Goal: Task Accomplishment & Management: Manage account settings

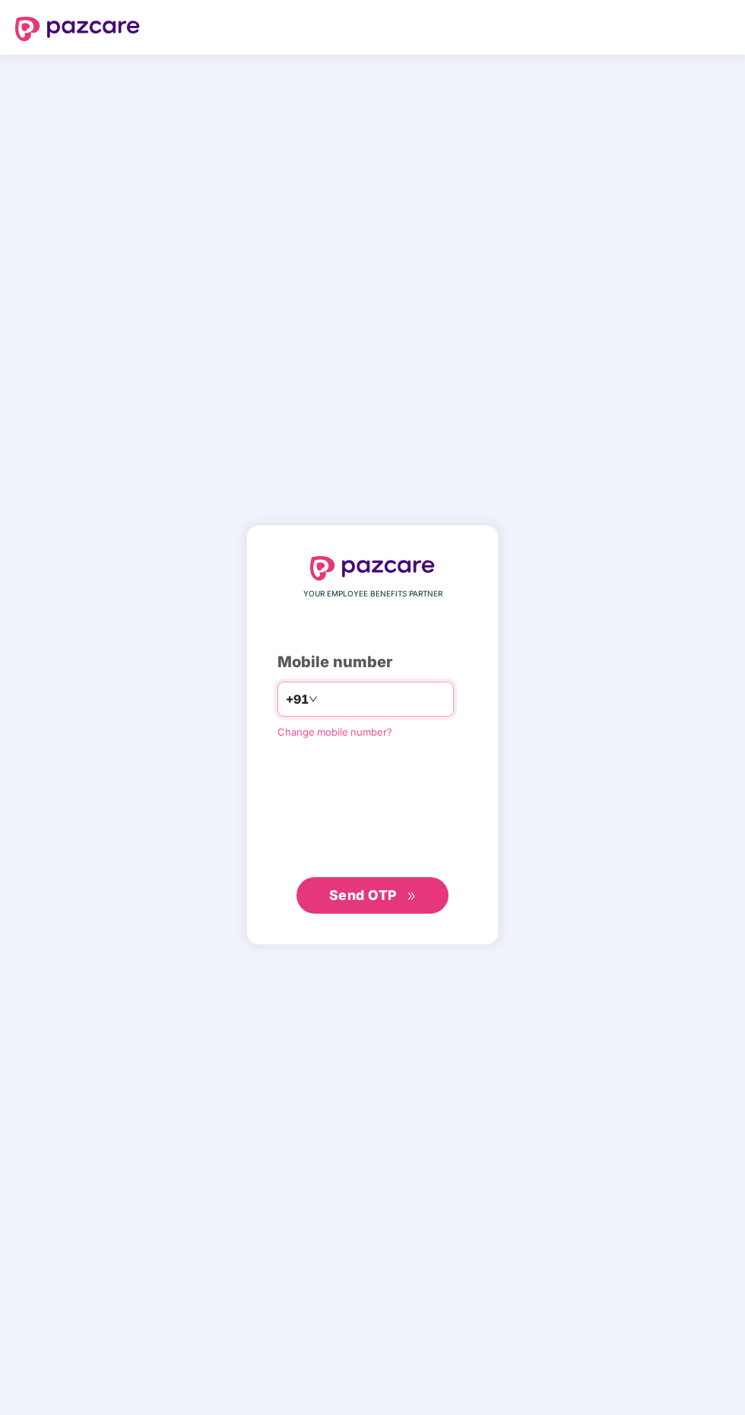
click at [353, 711] on input "number" at bounding box center [383, 699] width 125 height 24
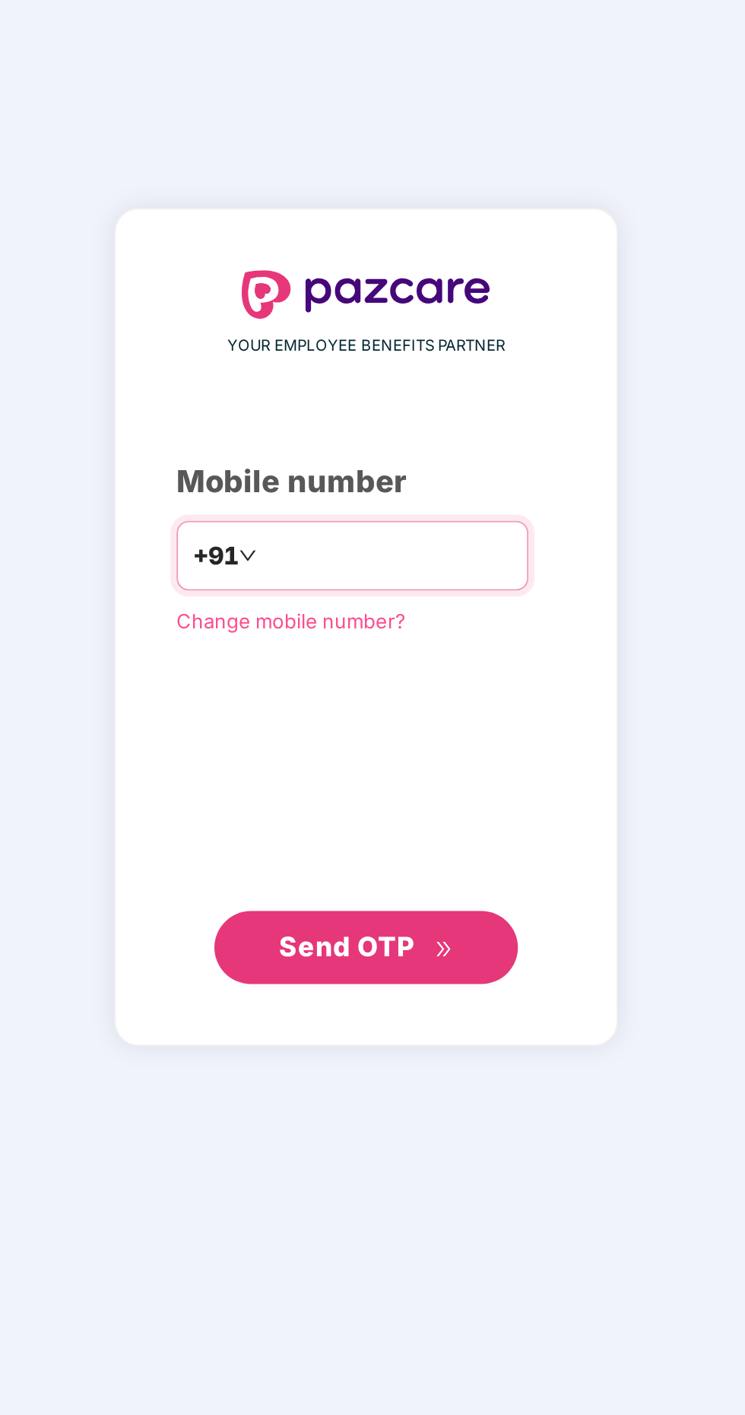
type input "**********"
click at [386, 903] on span "Send OTP" at bounding box center [363, 895] width 68 height 16
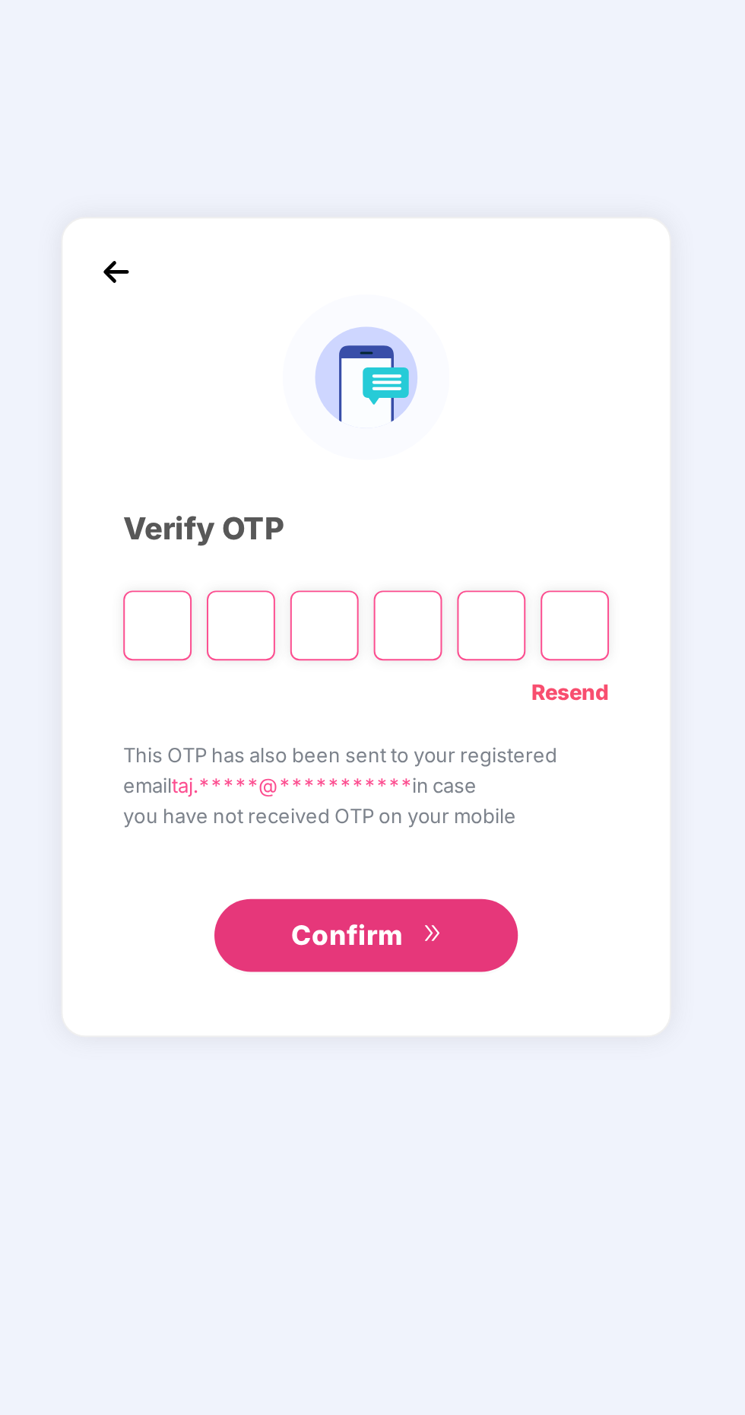
scroll to position [4, 0]
paste input "*"
type input "*"
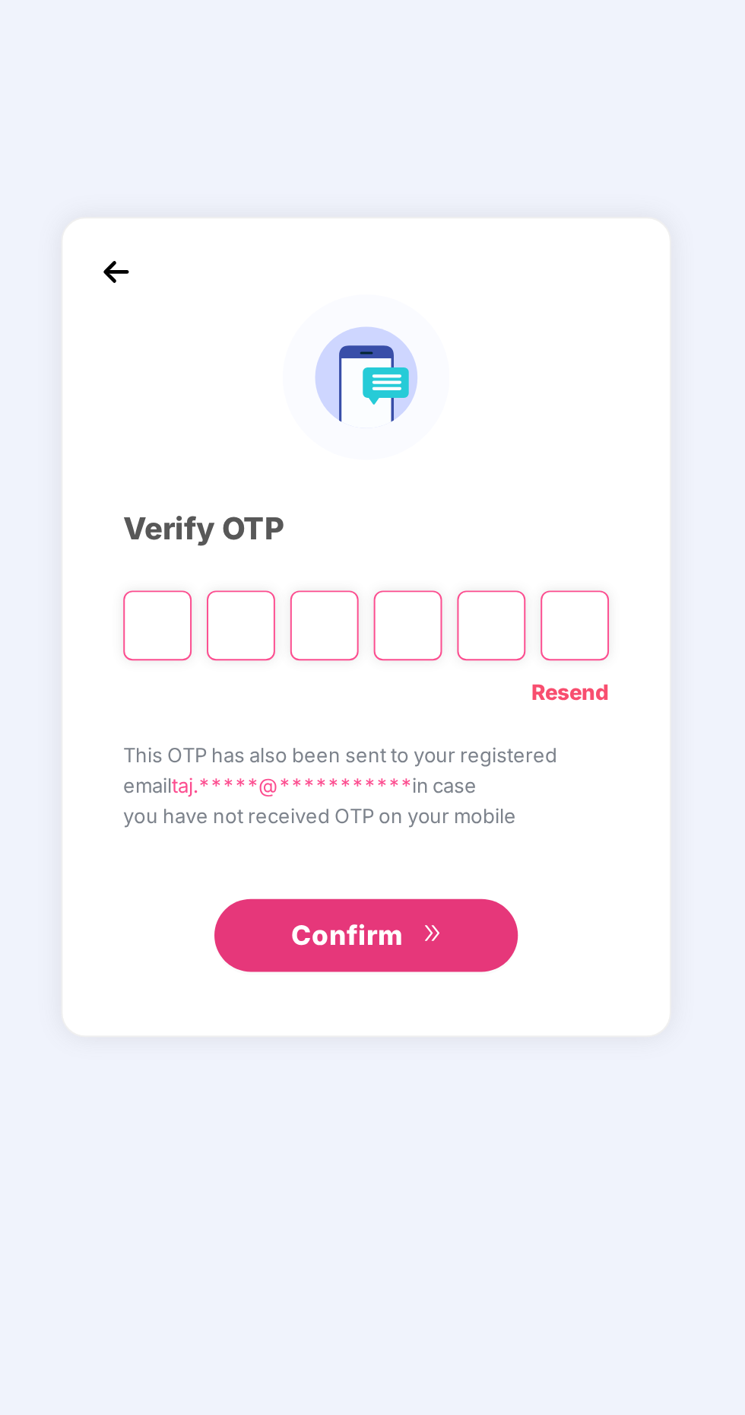
type input "*"
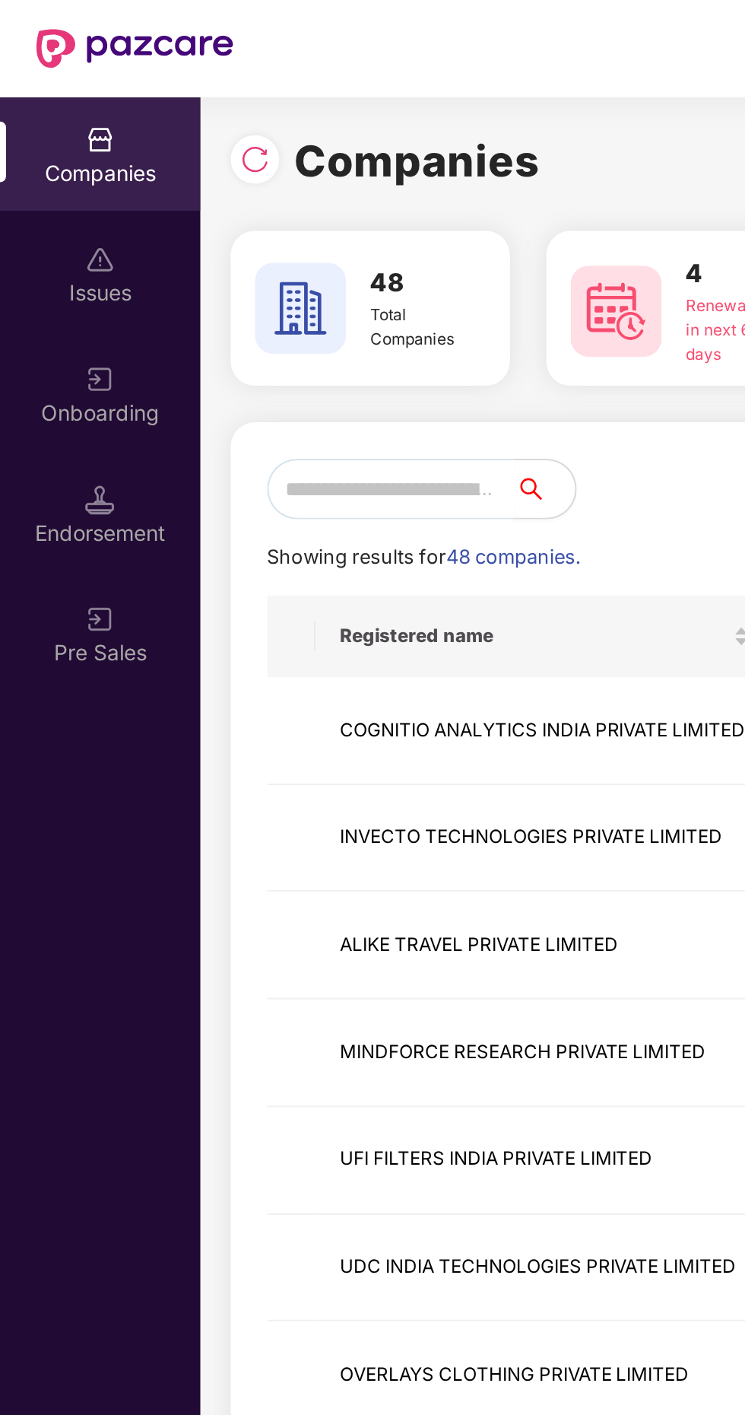
click at [198, 240] on input "text" at bounding box center [196, 245] width 124 height 30
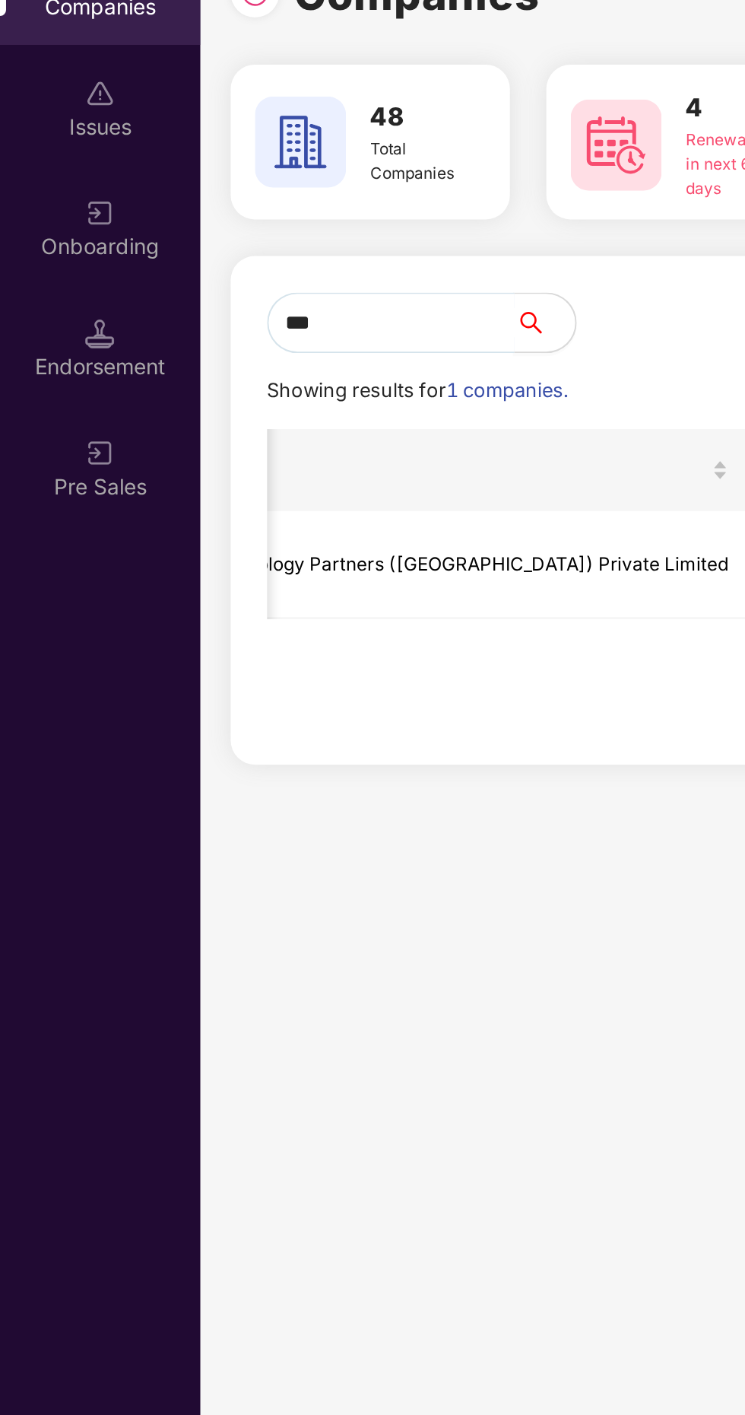
scroll to position [0, 847]
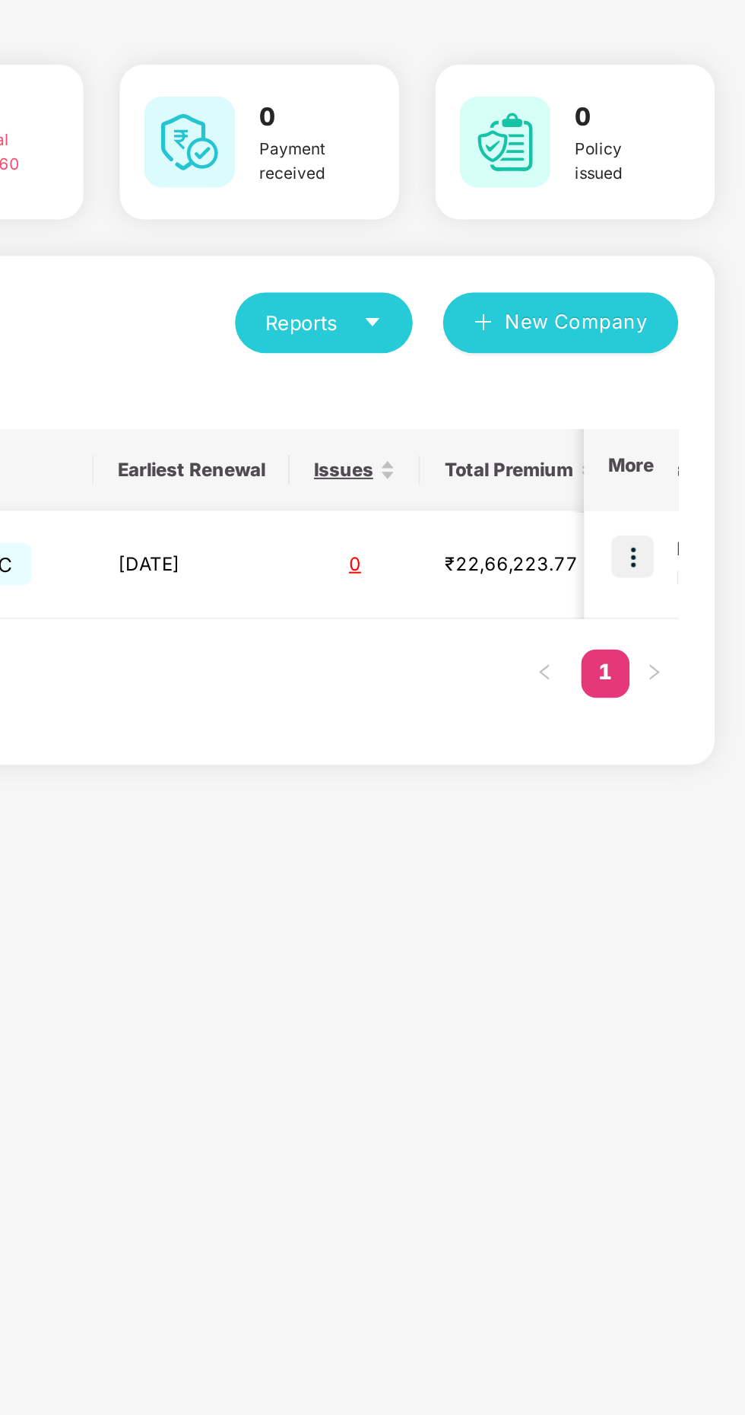
type input "***"
click at [691, 360] on img at bounding box center [689, 361] width 21 height 21
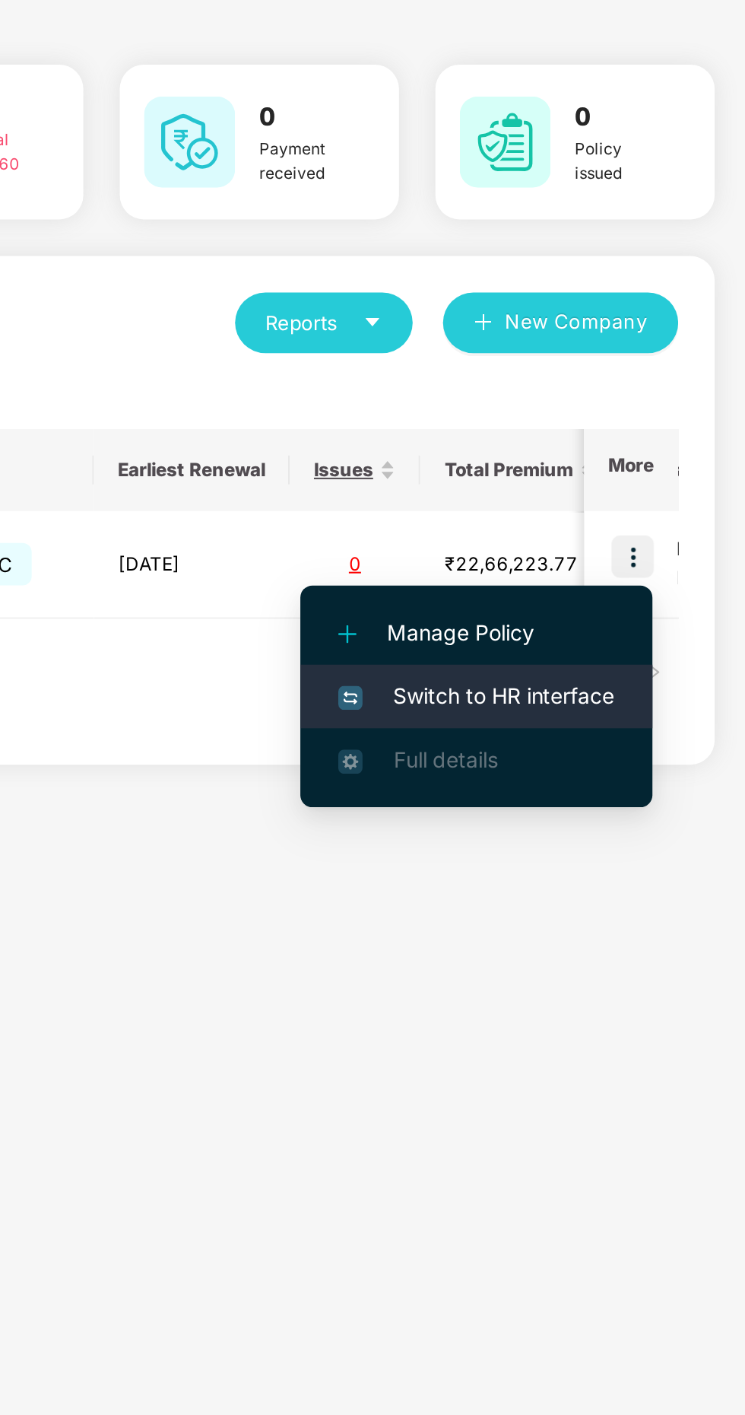
click at [631, 428] on span "Switch to HR interface" at bounding box center [611, 432] width 138 height 17
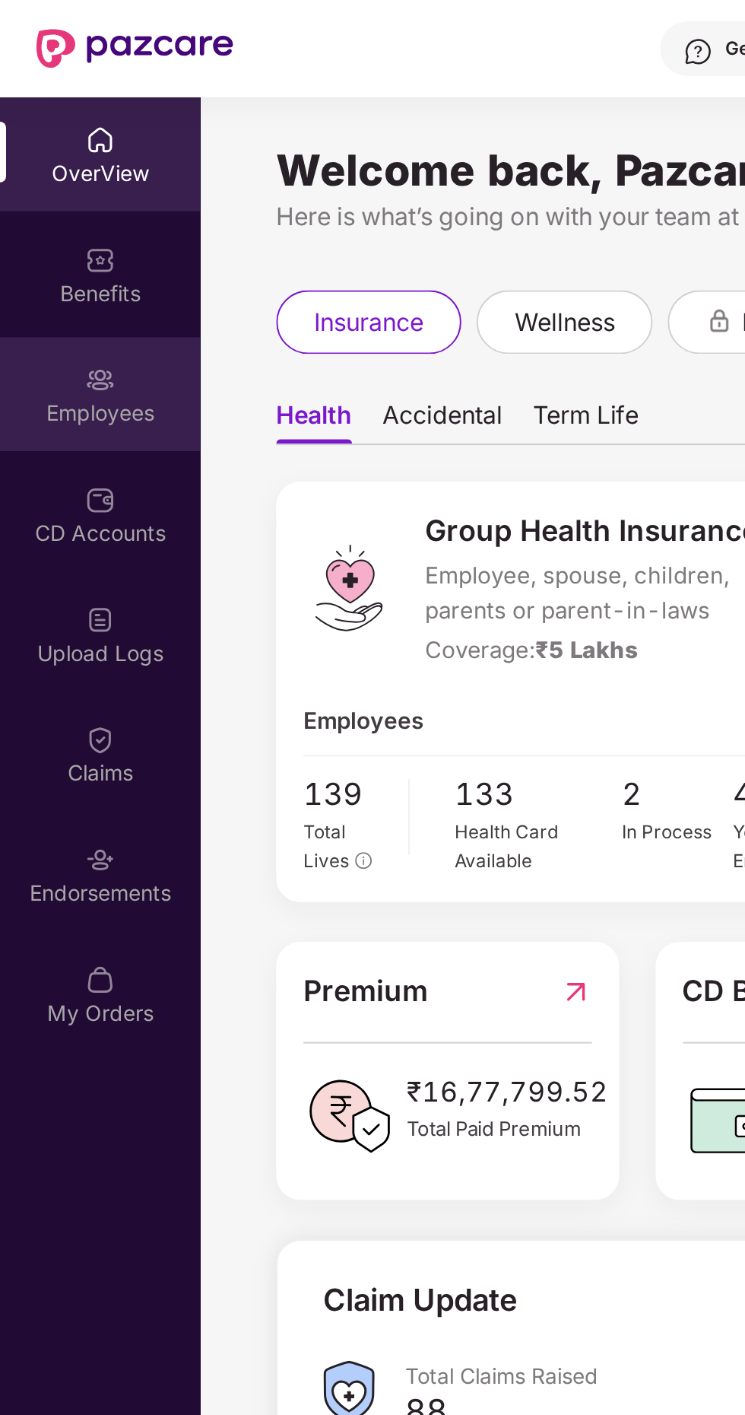
click at [52, 208] on div "Employees" at bounding box center [50, 206] width 100 height 15
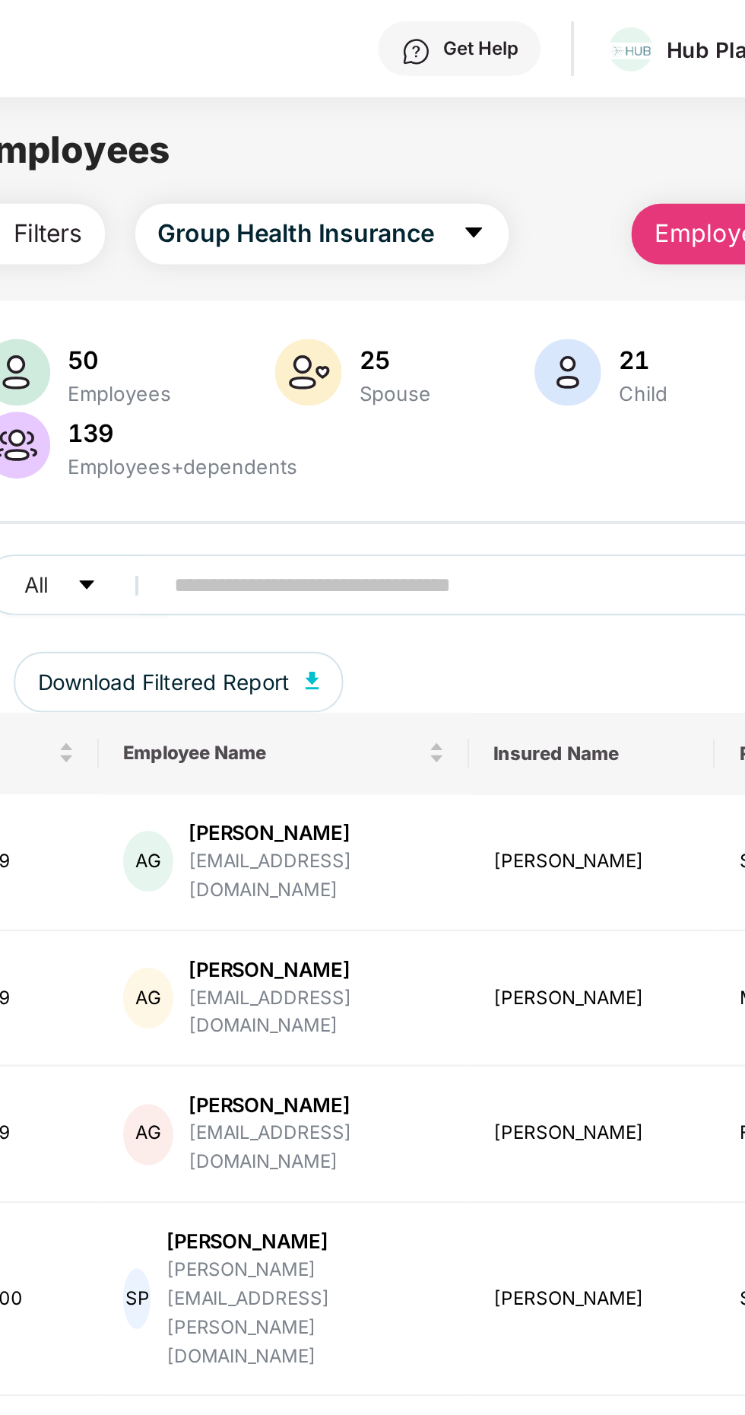
click at [283, 294] on input "text" at bounding box center [365, 292] width 273 height 23
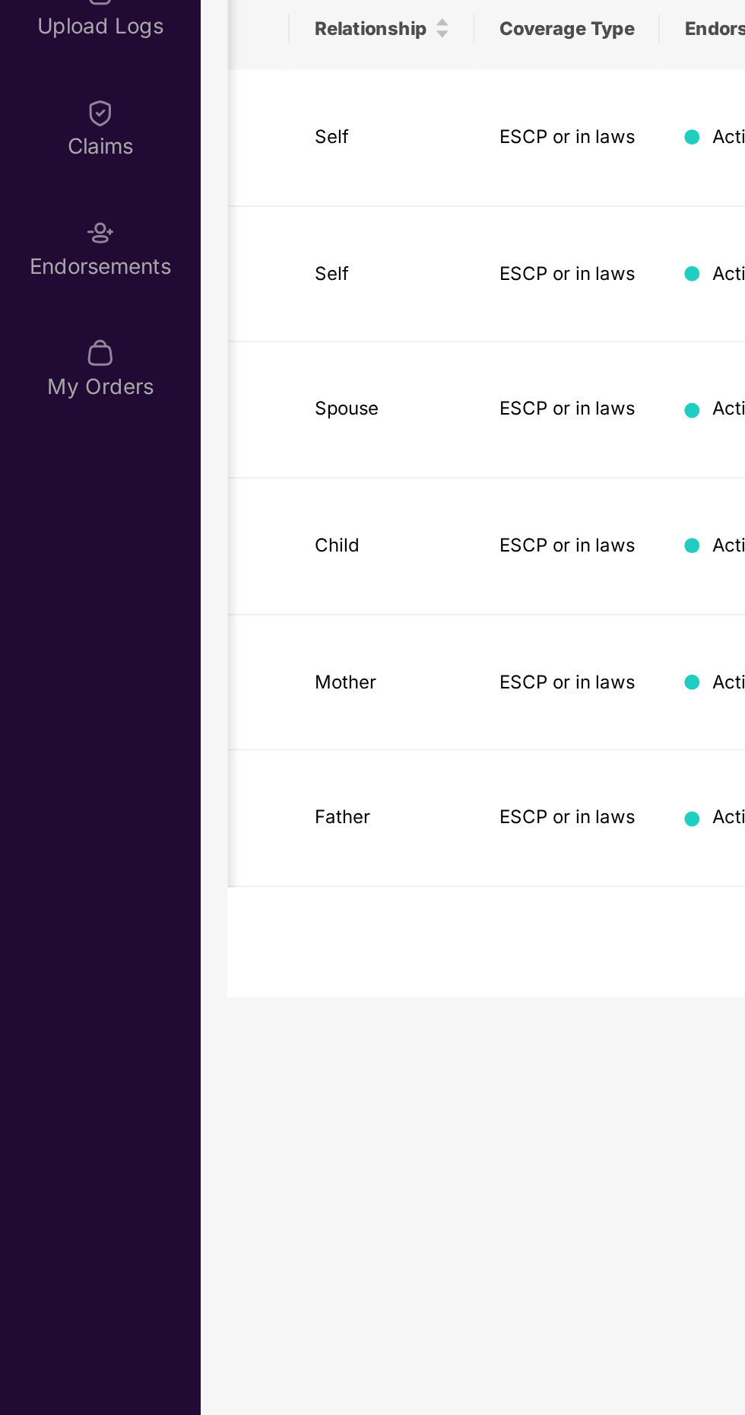
scroll to position [0, 371]
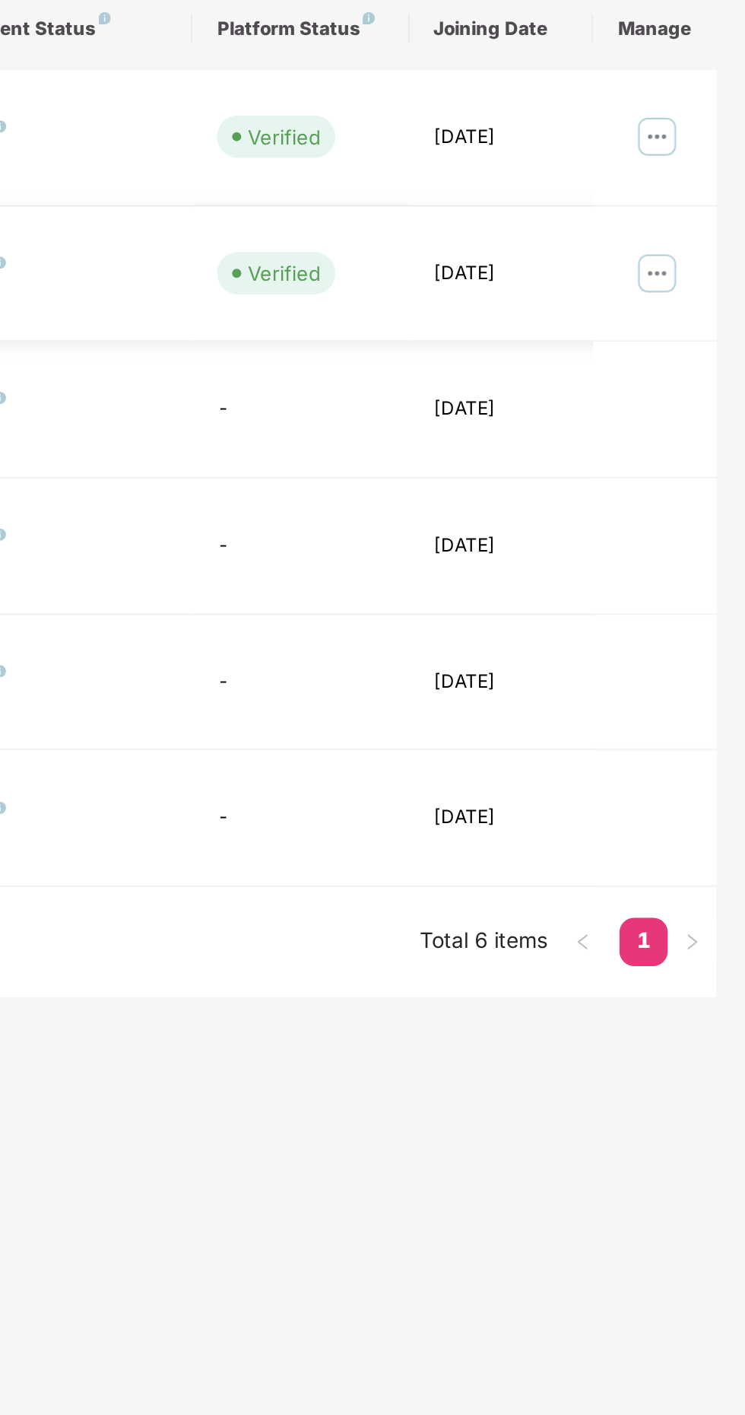
type input "****"
click at [702, 439] on img at bounding box center [701, 451] width 24 height 24
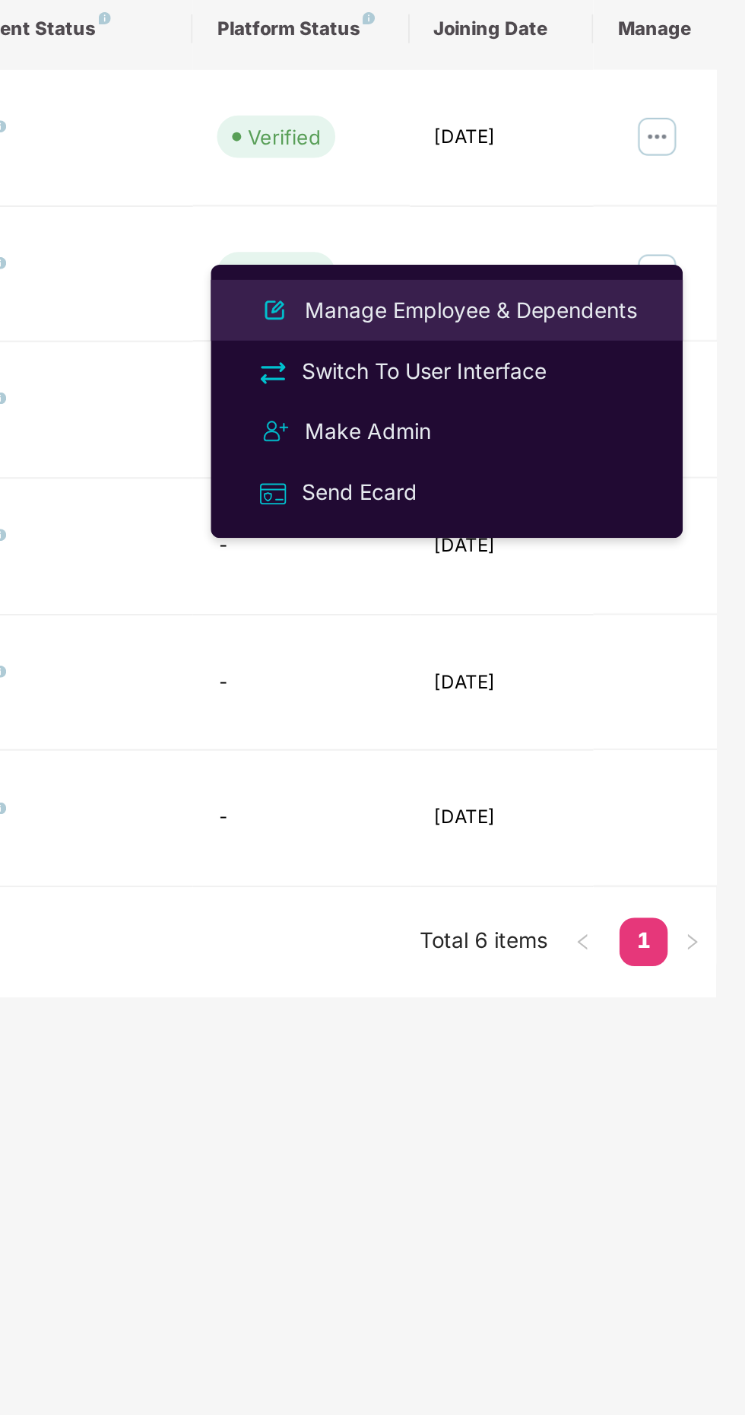
click at [594, 470] on div "Manage Employee & Dependents" at bounding box center [608, 469] width 173 height 17
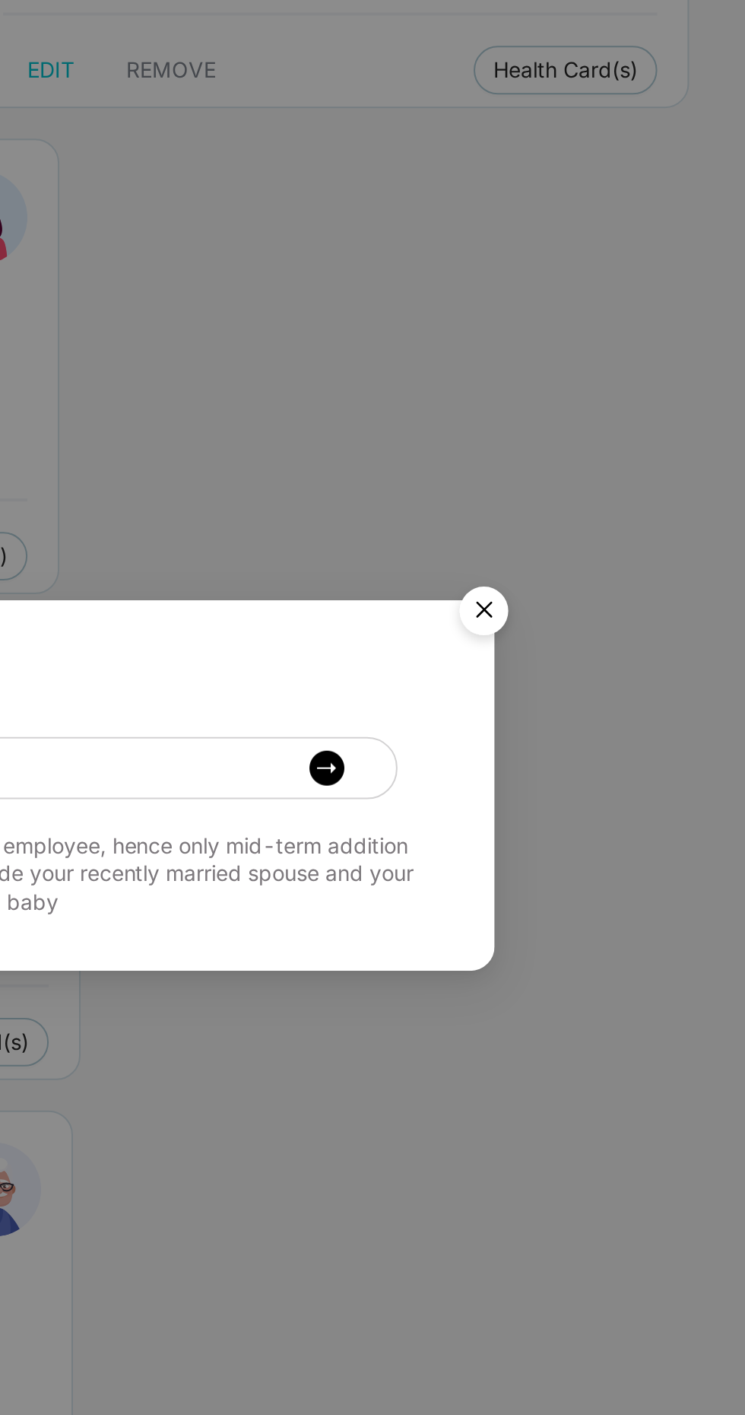
click at [619, 621] on img "Close" at bounding box center [614, 622] width 43 height 43
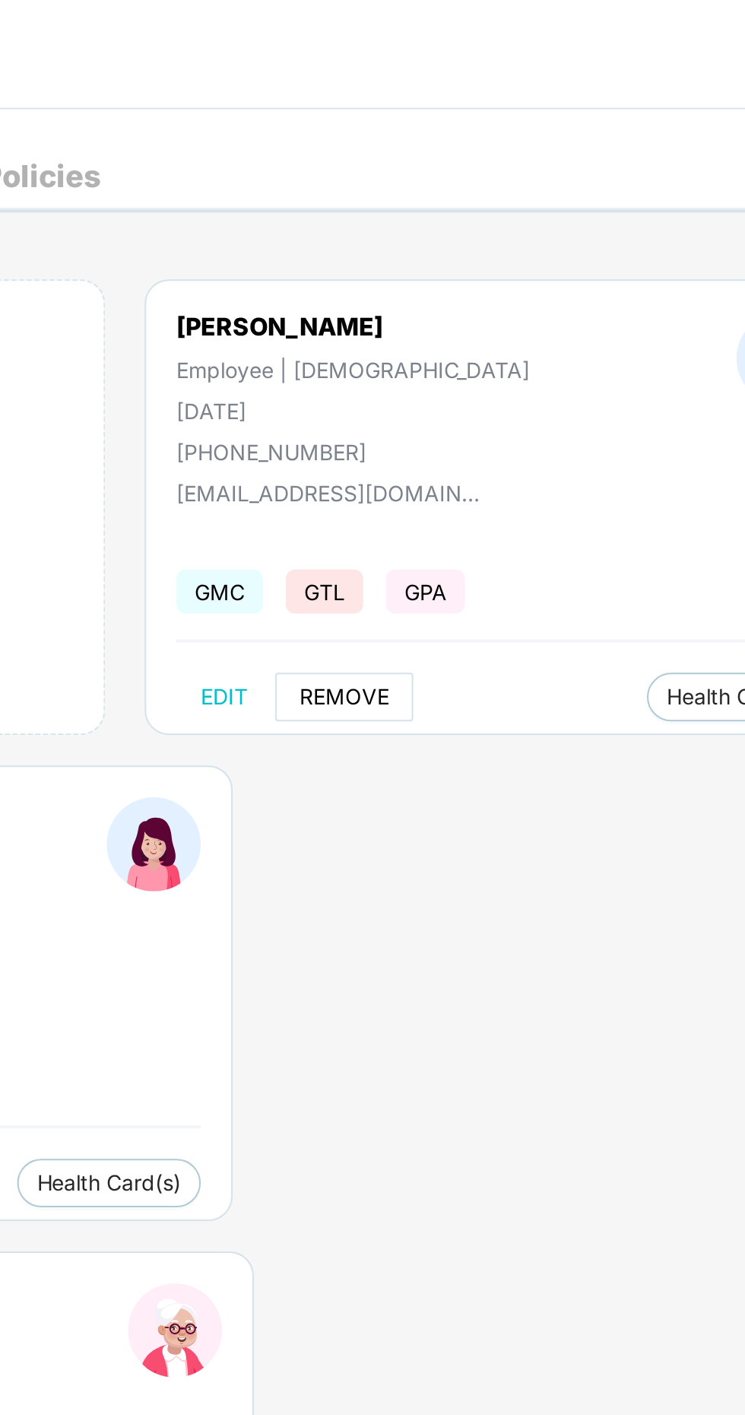
click at [455, 352] on span "REMOVE" at bounding box center [457, 349] width 45 height 12
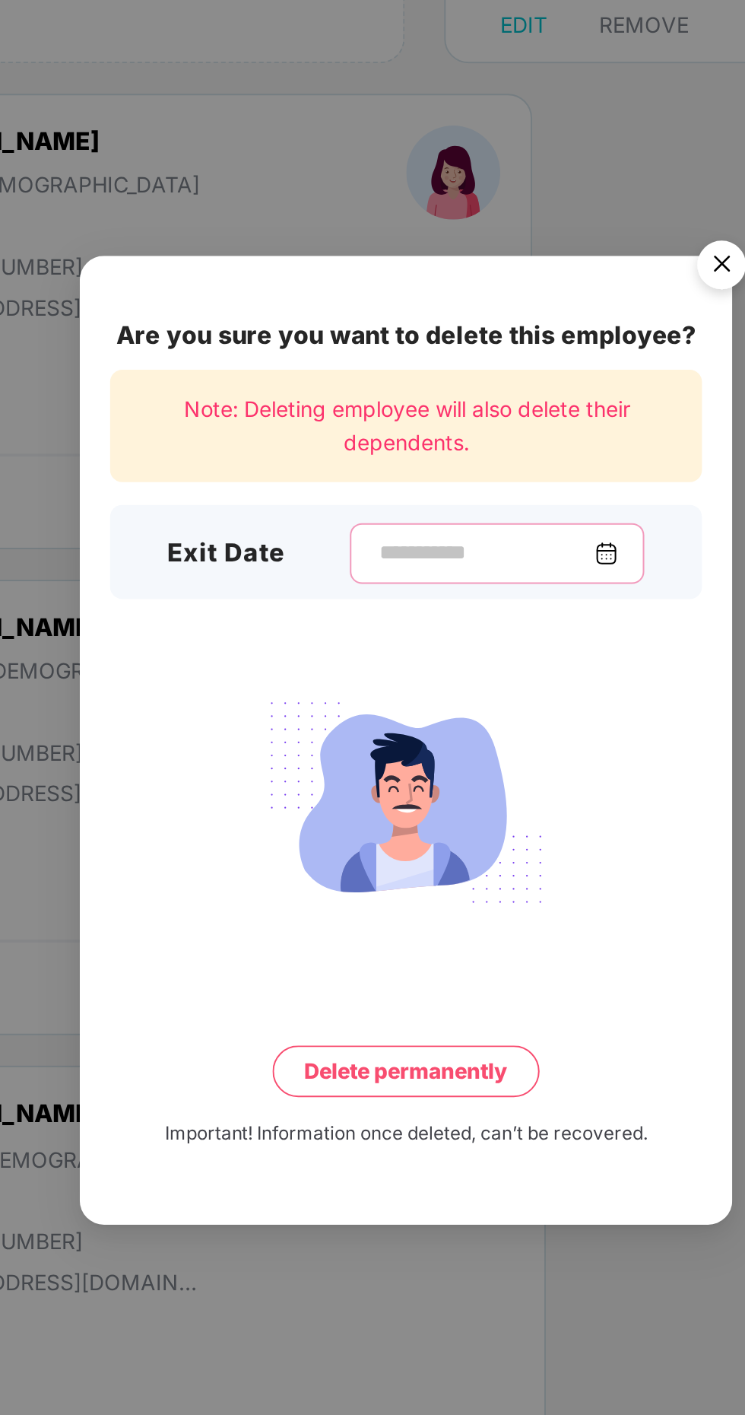
click at [417, 621] on input at bounding box center [378, 614] width 110 height 16
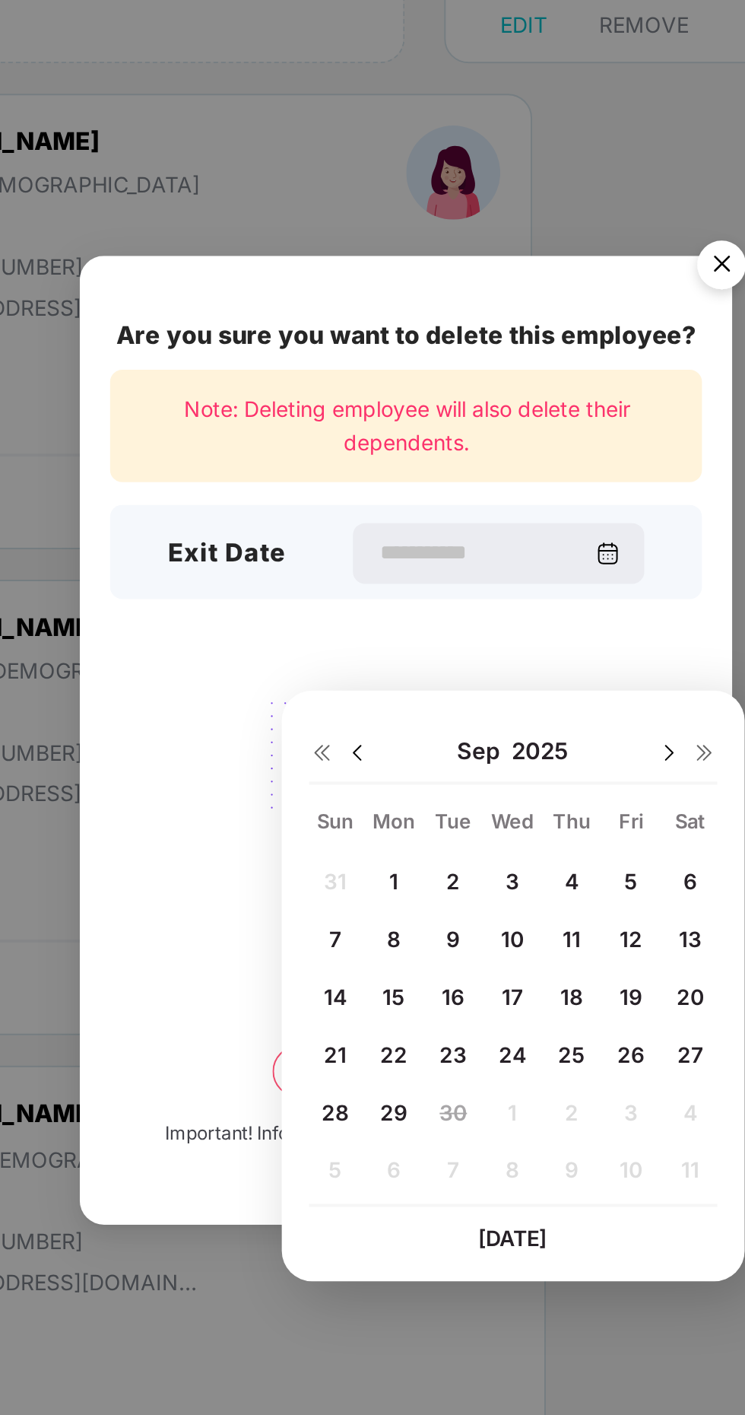
click at [324, 890] on div "29" at bounding box center [332, 893] width 23 height 23
type input "**********"
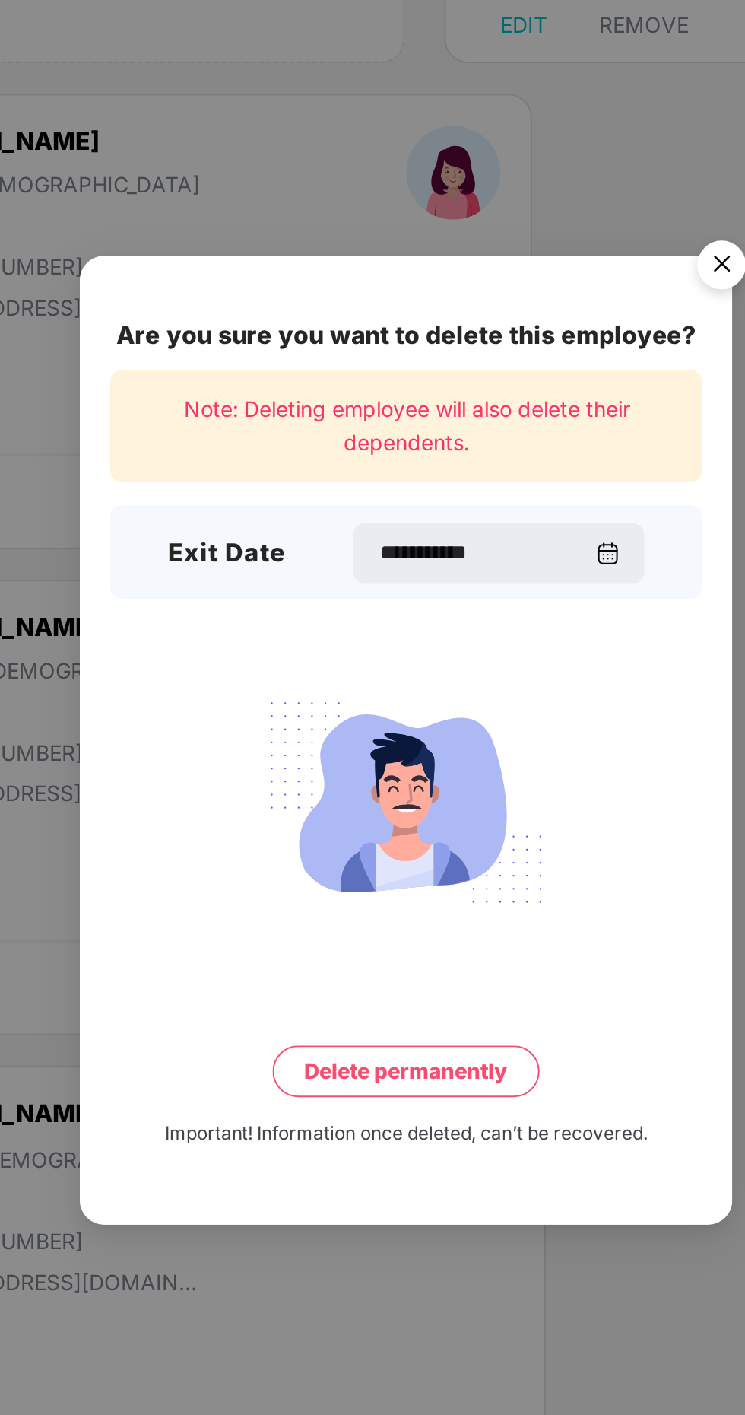
click at [338, 886] on button "Delete permanently" at bounding box center [339, 873] width 134 height 26
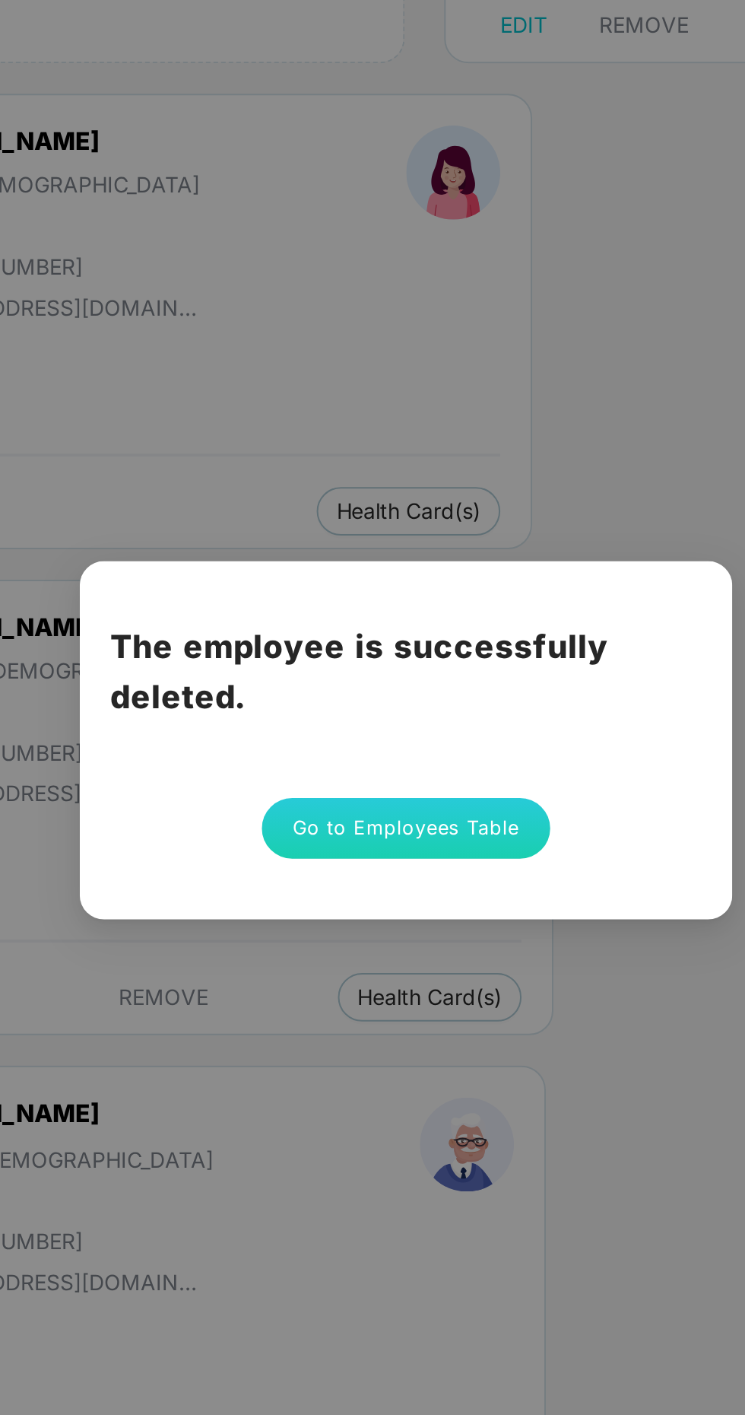
click at [339, 767] on button "Go to Employees Table" at bounding box center [338, 751] width 145 height 30
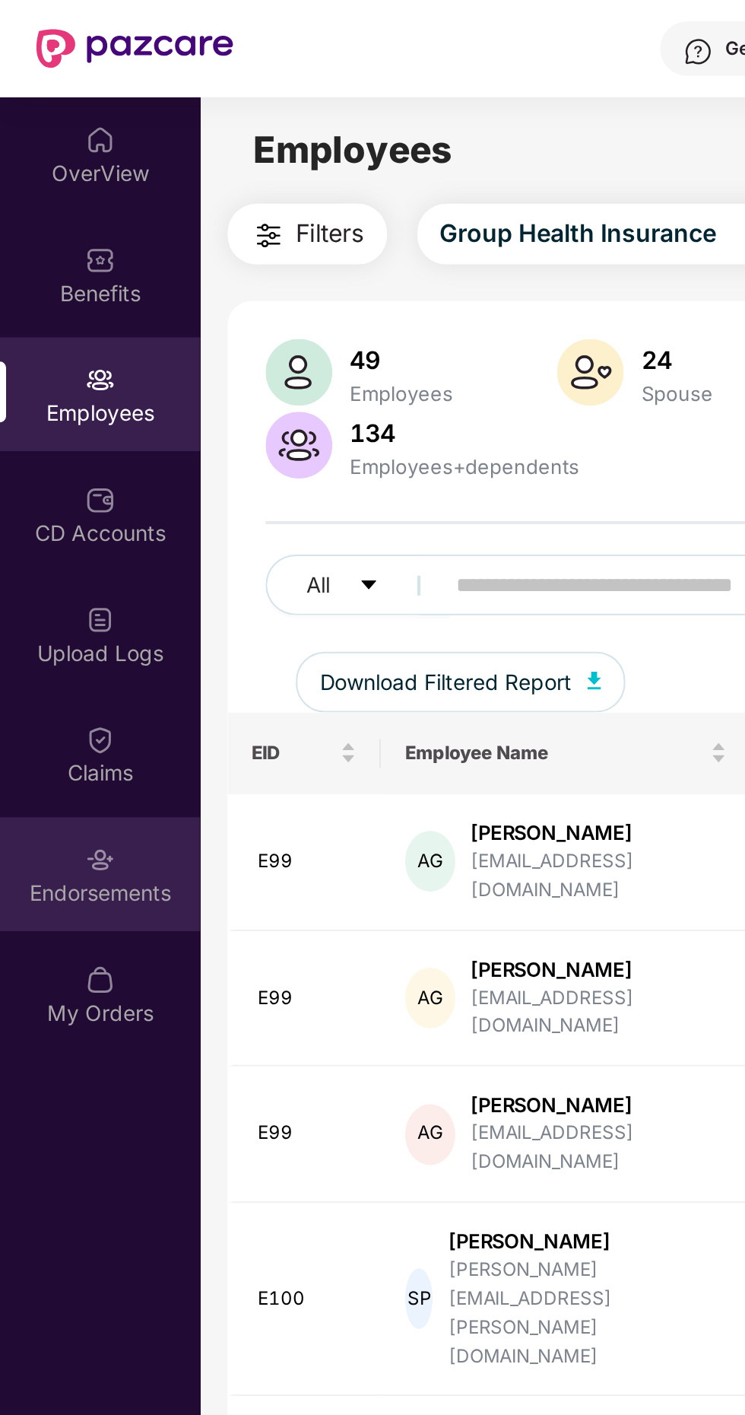
click at [47, 440] on div "Endorsements" at bounding box center [50, 447] width 100 height 15
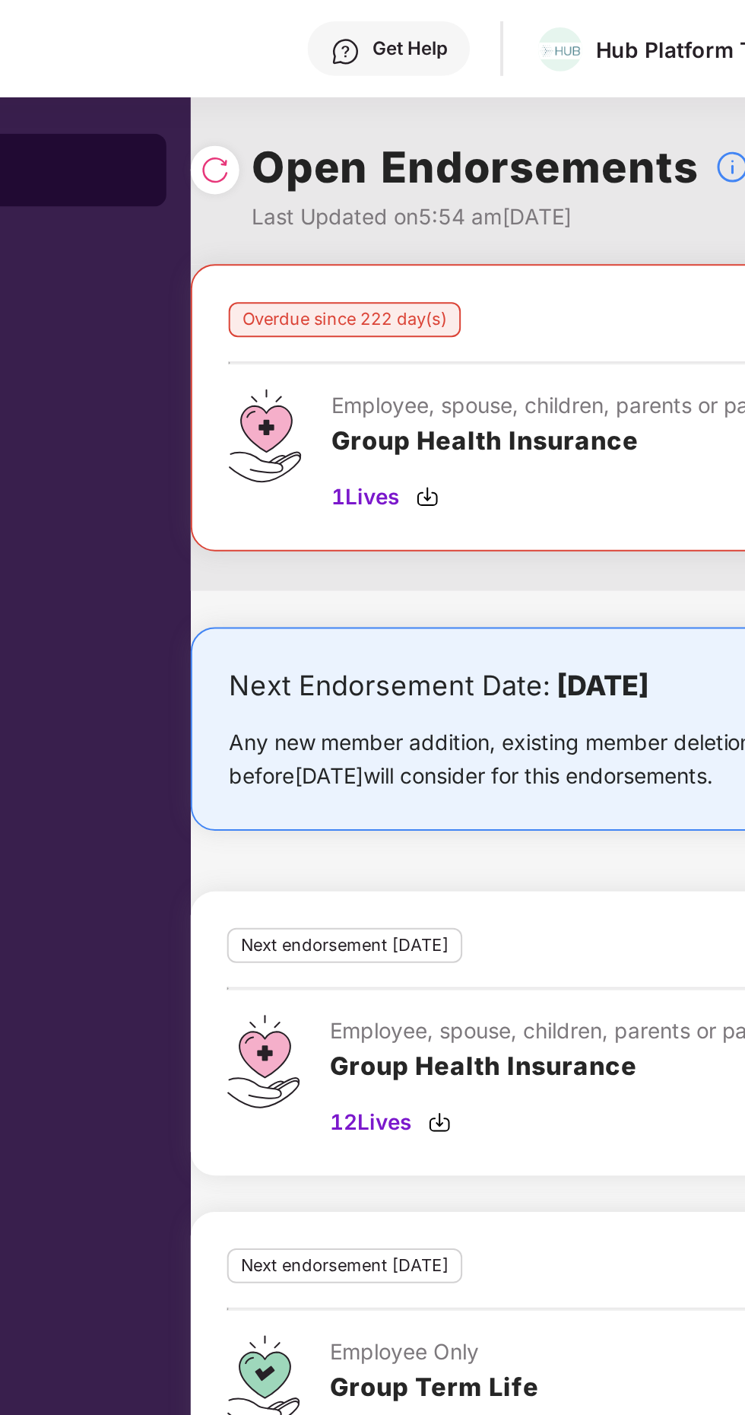
click at [281, 84] on img at bounding box center [284, 85] width 15 height 15
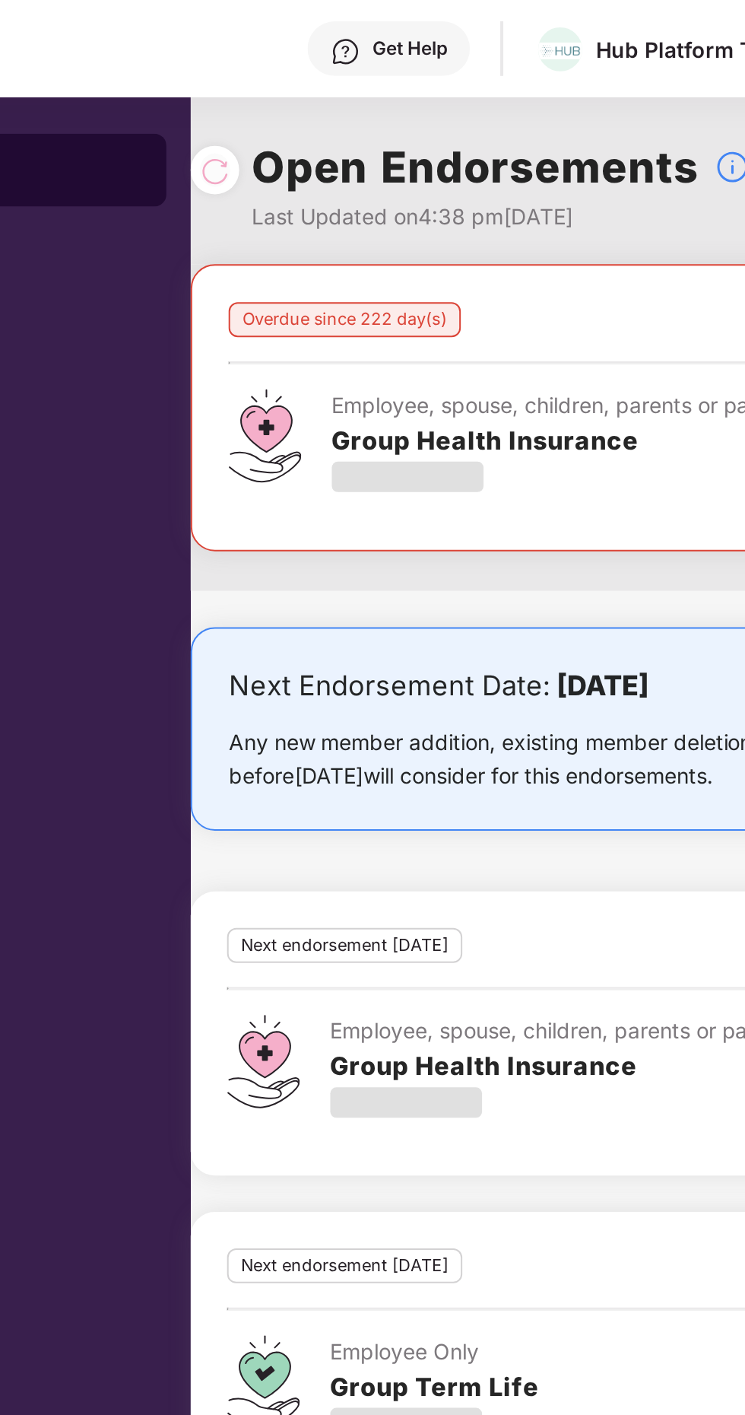
click at [287, 87] on div at bounding box center [284, 85] width 15 height 17
click at [293, 88] on div at bounding box center [284, 85] width 24 height 24
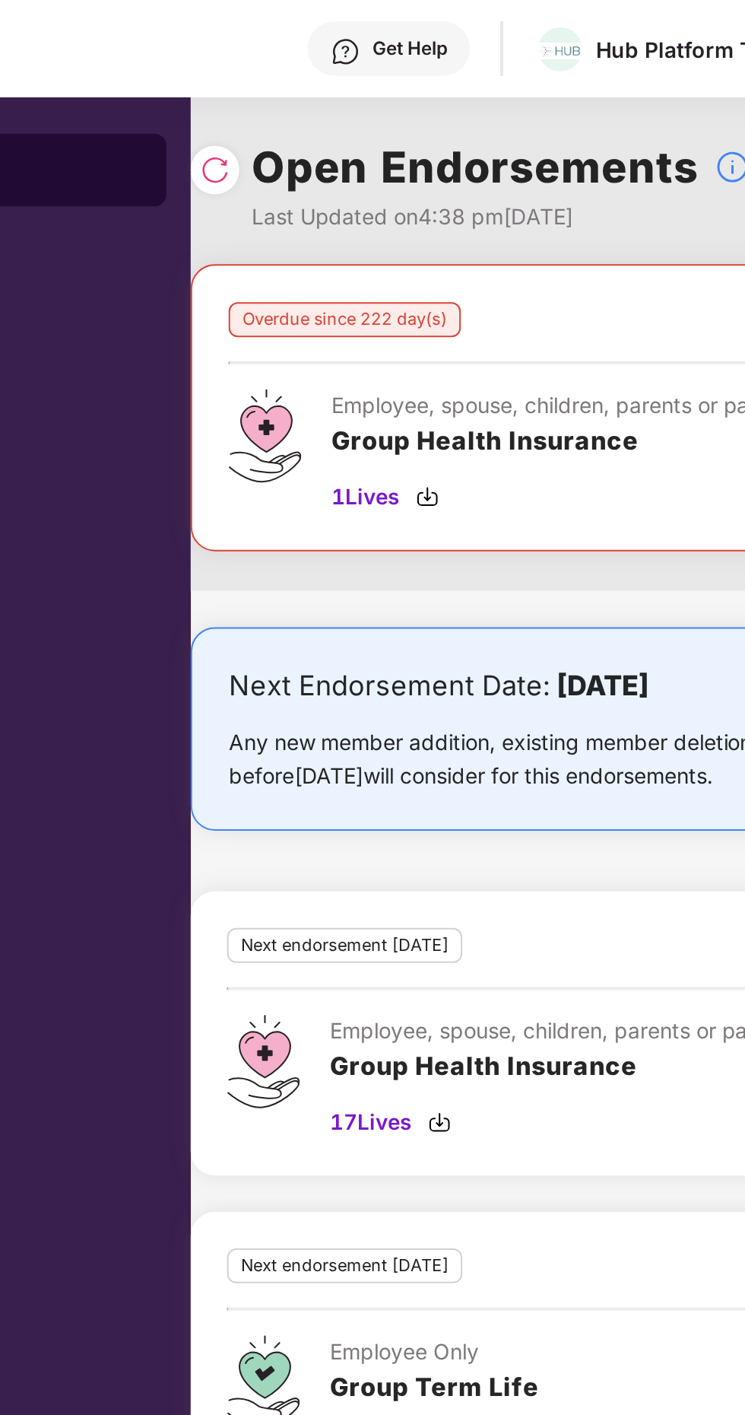
click at [278, 87] on img at bounding box center [284, 85] width 15 height 15
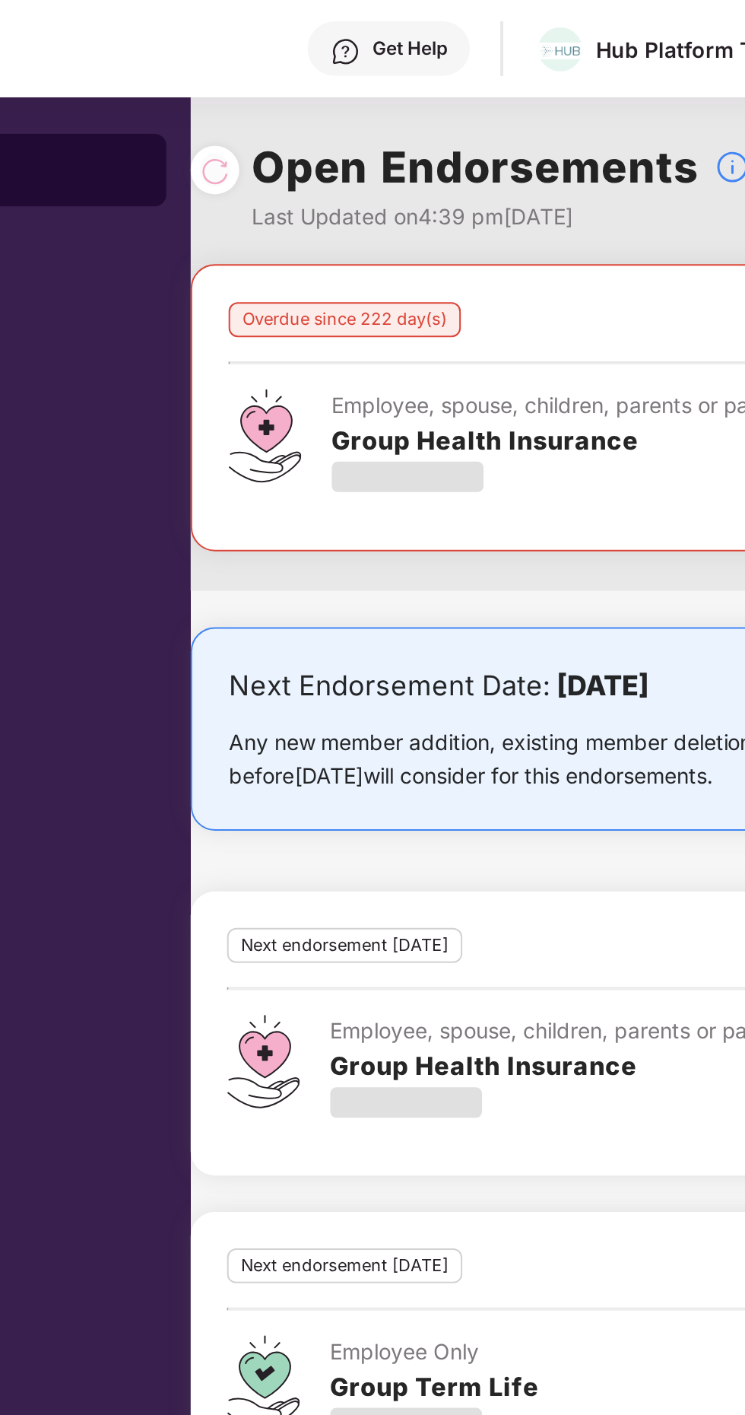
click at [288, 92] on div at bounding box center [284, 85] width 15 height 17
click at [288, 85] on div at bounding box center [284, 85] width 15 height 17
